Goal: Find specific page/section: Find specific page/section

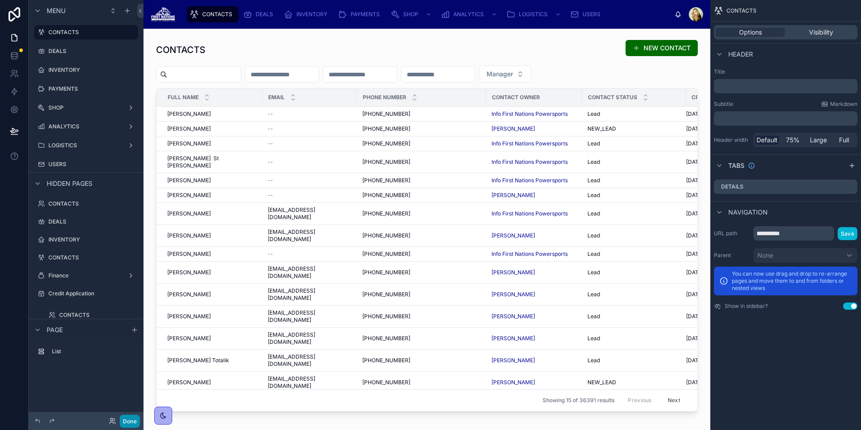
click at [134, 421] on button "Done" at bounding box center [130, 420] width 20 height 13
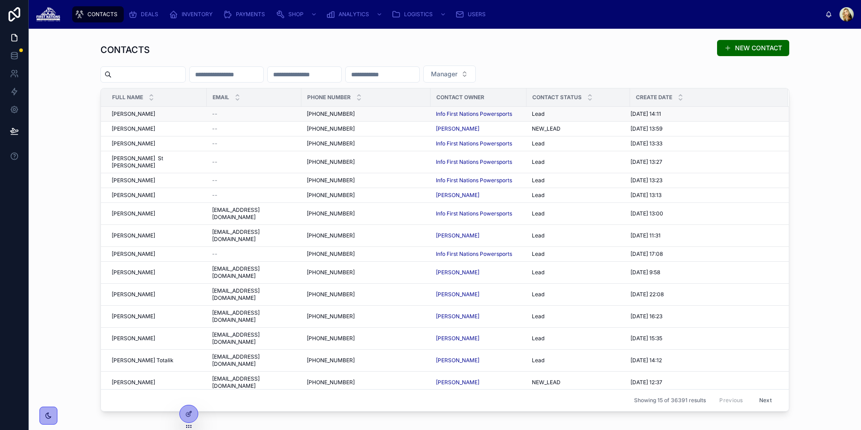
click at [130, 114] on span "[PERSON_NAME]" at bounding box center [134, 113] width 44 height 7
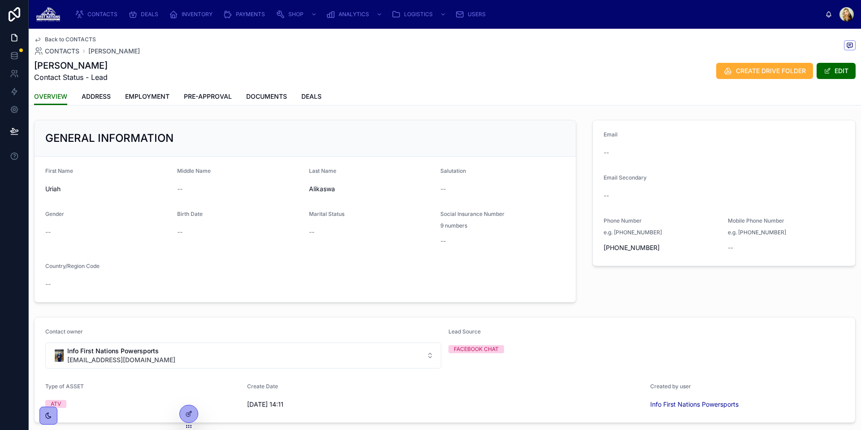
drag, startPoint x: 98, startPoint y: 66, endPoint x: 31, endPoint y: 67, distance: 66.4
click at [31, 67] on div "Back to CONTACTS CONTACTS [PERSON_NAME] Contact Status - Lead CREATE DRIVE FOLD…" at bounding box center [445, 67] width 832 height 77
copy h1 "[PERSON_NAME]"
